Goal: Register for event/course

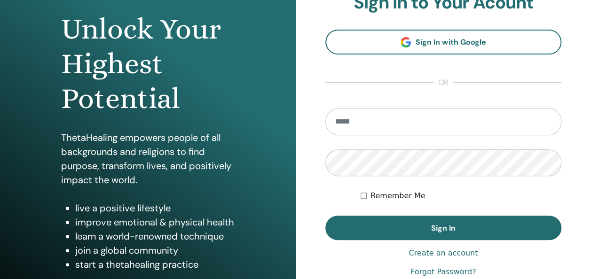
scroll to position [94, 0]
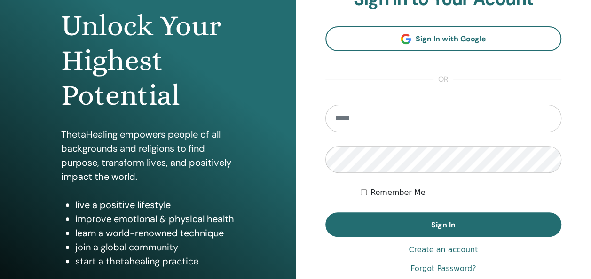
click at [382, 114] on input "email" at bounding box center [444, 118] width 237 height 27
type input "**********"
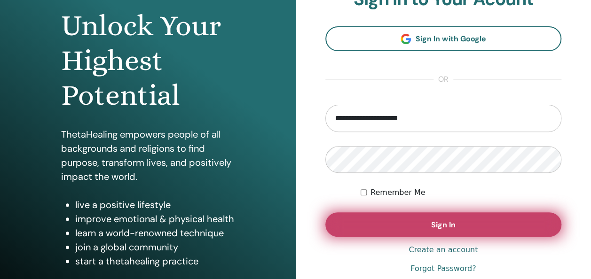
click at [407, 228] on button "Sign In" at bounding box center [444, 225] width 237 height 24
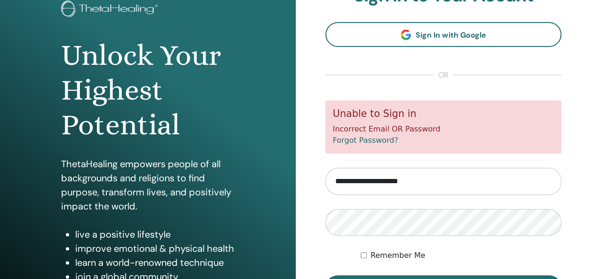
scroll to position [94, 0]
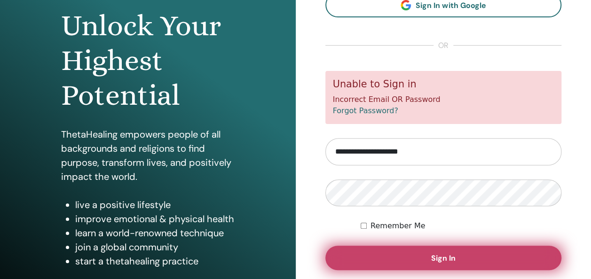
click at [405, 260] on button "Sign In" at bounding box center [444, 258] width 237 height 24
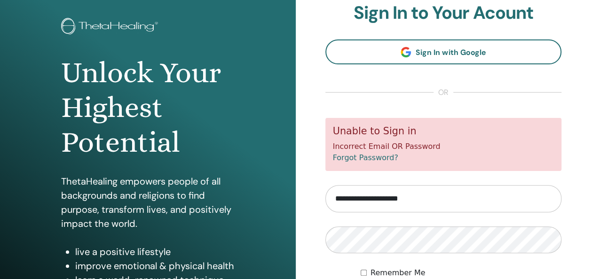
scroll to position [94, 0]
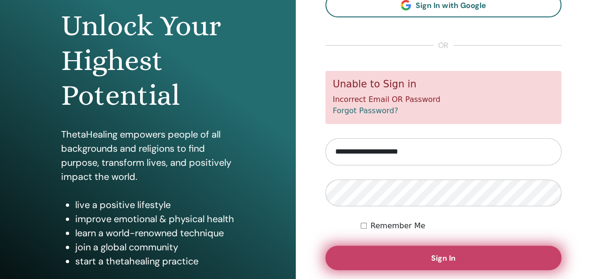
click at [432, 262] on span "Sign In" at bounding box center [443, 259] width 24 height 10
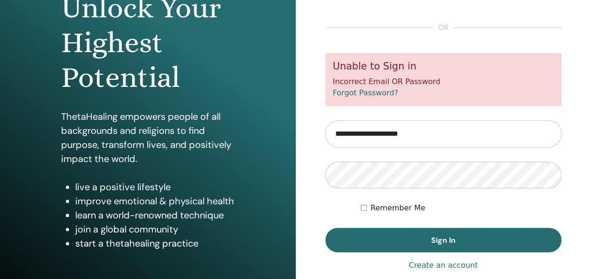
scroll to position [141, 0]
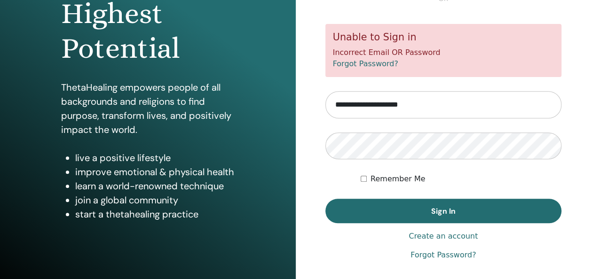
click at [384, 65] on link "Forgot Password?" at bounding box center [365, 63] width 65 height 9
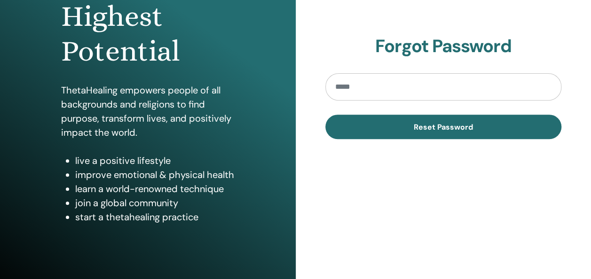
scroll to position [141, 0]
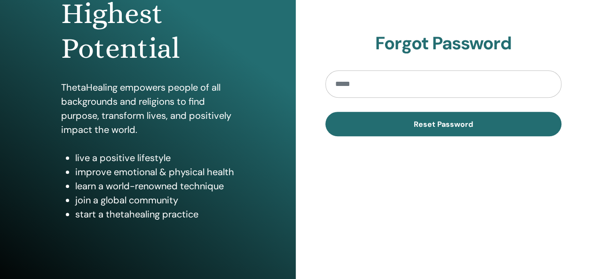
click at [454, 91] on input "email" at bounding box center [444, 84] width 237 height 27
type input "**********"
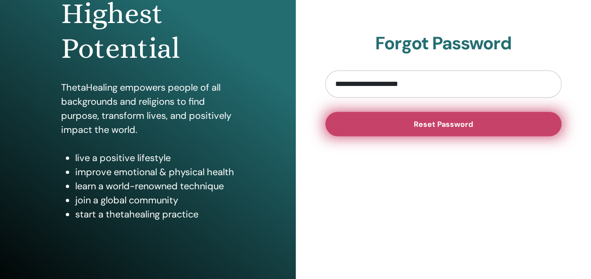
click at [441, 127] on span "Reset Password" at bounding box center [443, 125] width 59 height 10
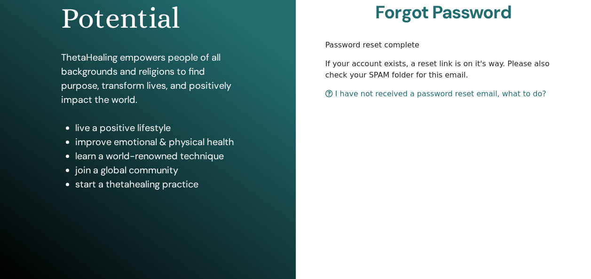
scroll to position [172, 0]
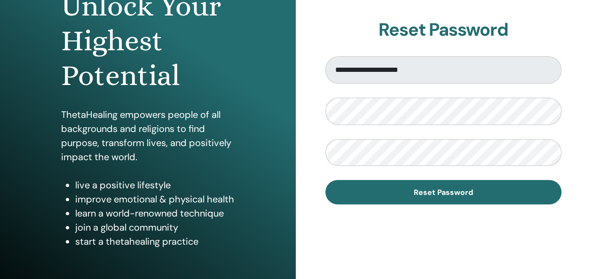
scroll to position [94, 0]
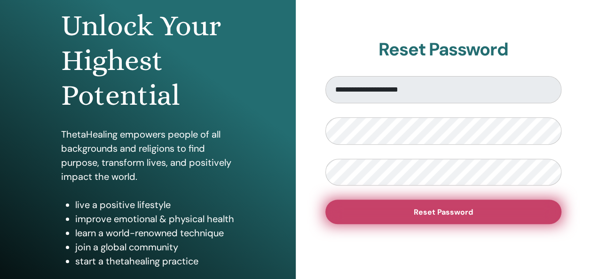
click at [430, 216] on span "Reset Password" at bounding box center [443, 212] width 59 height 10
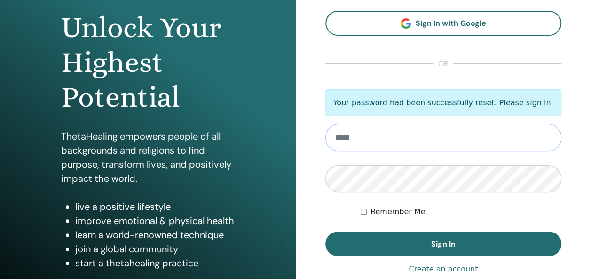
scroll to position [94, 0]
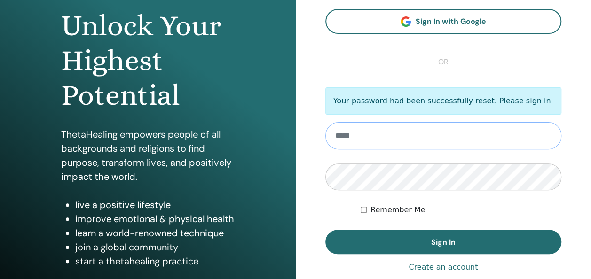
click at [453, 137] on input "email" at bounding box center [444, 135] width 237 height 27
type input "**********"
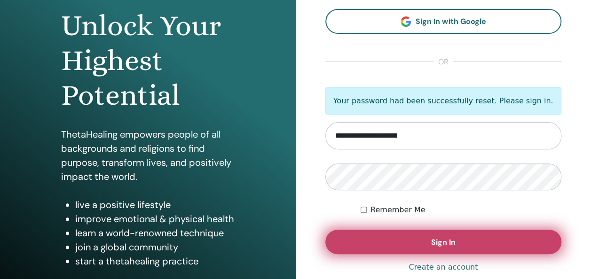
click at [418, 240] on button "Sign In" at bounding box center [444, 242] width 237 height 24
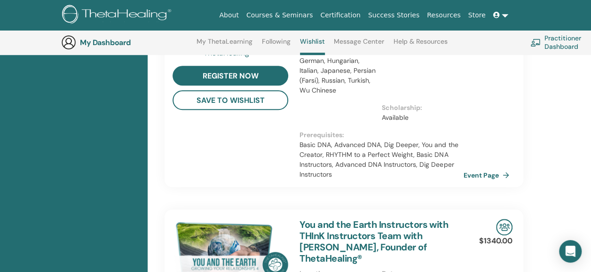
scroll to position [354, 0]
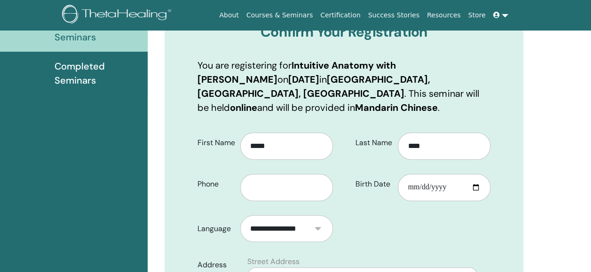
scroll to position [164, 0]
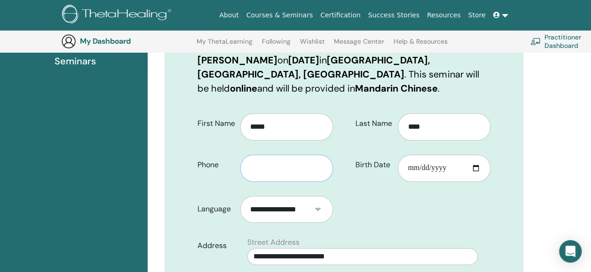
click at [293, 164] on input "text" at bounding box center [286, 168] width 93 height 27
type input "**********"
click at [443, 169] on input "Birth Date" at bounding box center [444, 168] width 93 height 27
click at [417, 170] on input "Birth Date" at bounding box center [444, 168] width 93 height 27
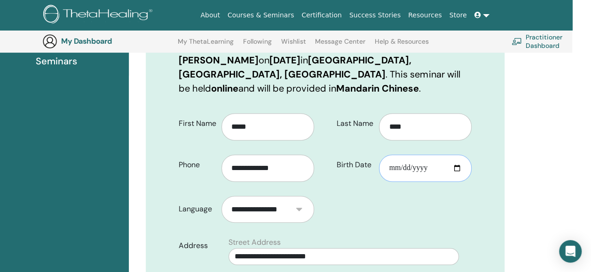
type input "**********"
click at [417, 185] on div "**********" at bounding box center [402, 148] width 153 height 83
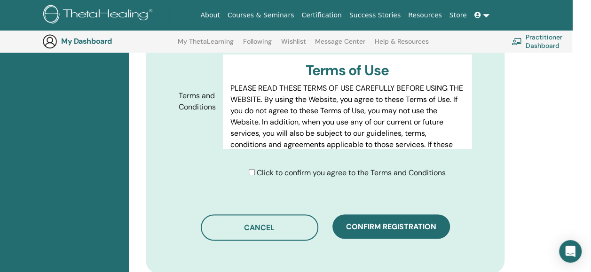
scroll to position [493, 19]
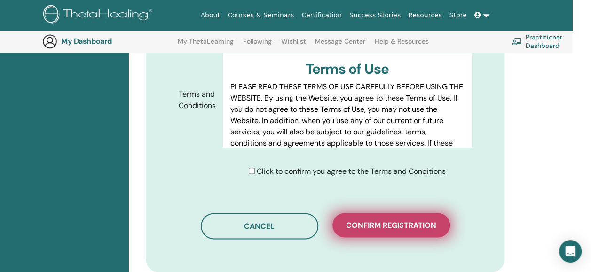
click at [398, 221] on span "Confirm registration" at bounding box center [391, 226] width 90 height 10
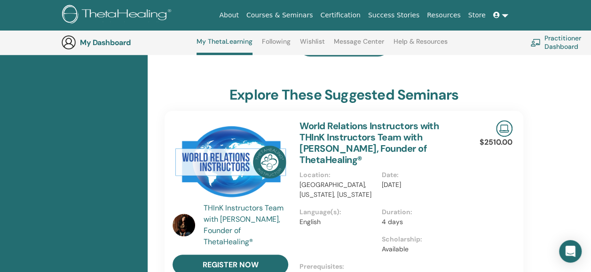
scroll to position [354, 0]
